Goal: Browse casually

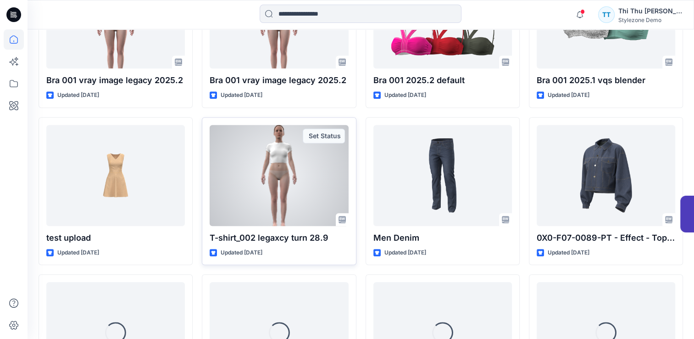
scroll to position [518, 0]
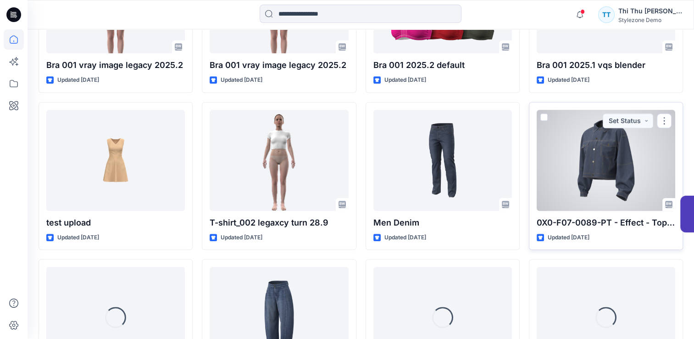
click at [563, 168] on div at bounding box center [606, 160] width 139 height 101
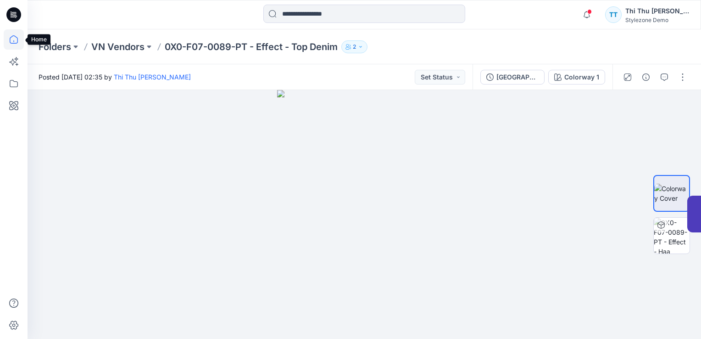
click at [15, 40] on icon at bounding box center [14, 39] width 20 height 20
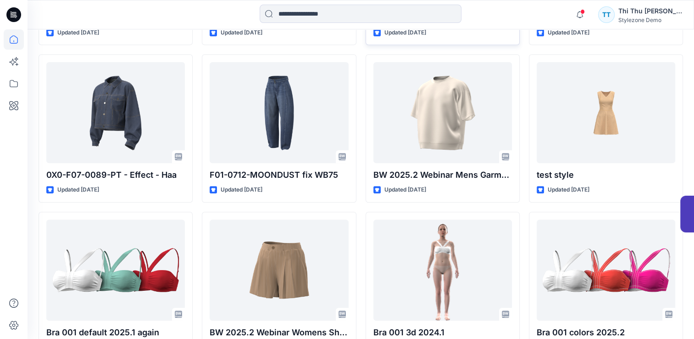
scroll to position [734, 0]
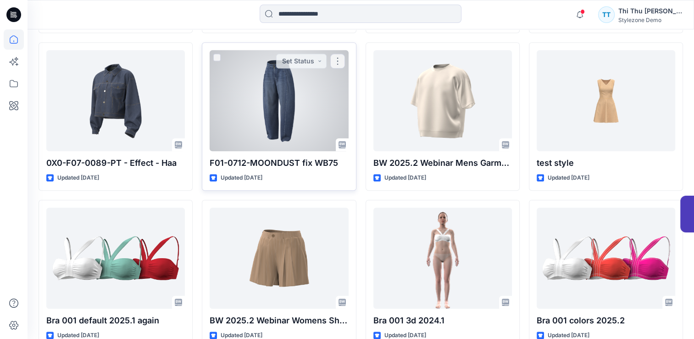
click at [282, 126] on div at bounding box center [279, 100] width 139 height 101
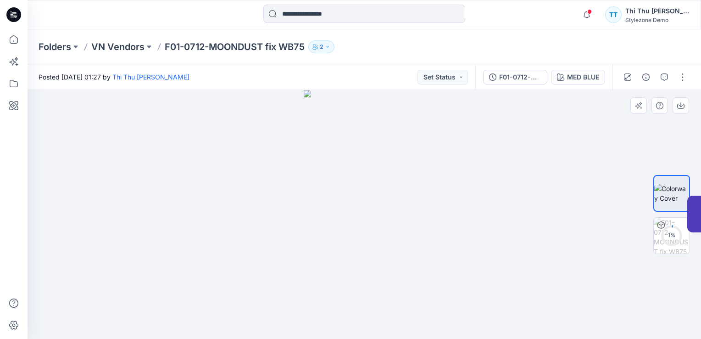
drag, startPoint x: 380, startPoint y: 117, endPoint x: 376, endPoint y: 192, distance: 74.4
click at [376, 192] on img at bounding box center [364, 214] width 121 height 249
drag, startPoint x: 356, startPoint y: 111, endPoint x: 366, endPoint y: 202, distance: 92.3
click at [365, 207] on img at bounding box center [364, 214] width 121 height 249
drag, startPoint x: 368, startPoint y: 157, endPoint x: 365, endPoint y: 207, distance: 49.2
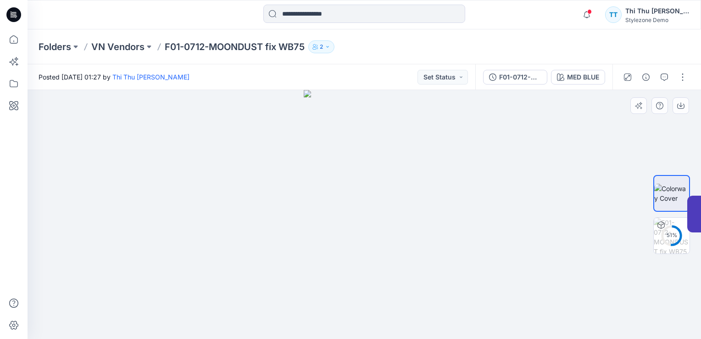
click at [365, 214] on img at bounding box center [364, 214] width 121 height 249
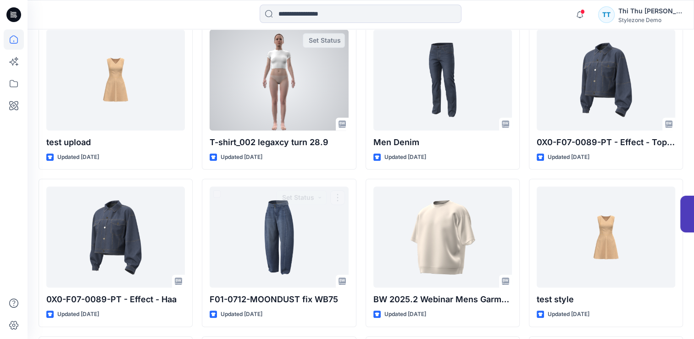
scroll to position [597, 0]
